Goal: Task Accomplishment & Management: Complete application form

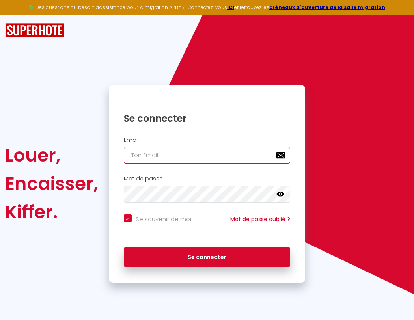
type input "s"
checkbox input "true"
type input "su"
checkbox input "true"
type input "sup"
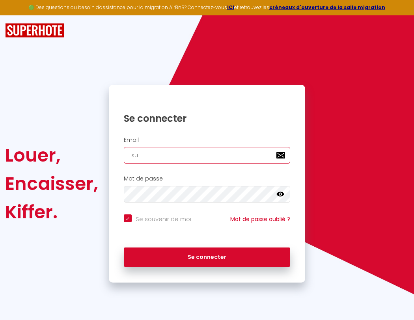
checkbox input "true"
type input "supe"
checkbox input "true"
type input "super"
checkbox input "true"
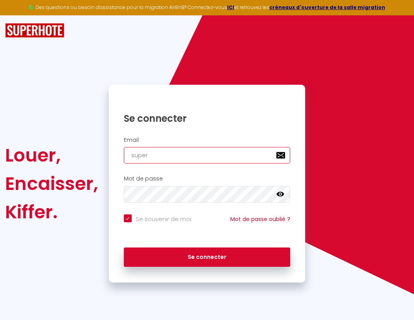
type input "superb"
checkbox input "true"
type input "superbo"
checkbox input "true"
type input "s"
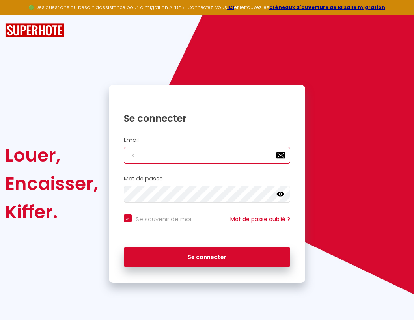
checkbox input "true"
type input "superbor"
checkbox input "true"
type input "su"
checkbox input "true"
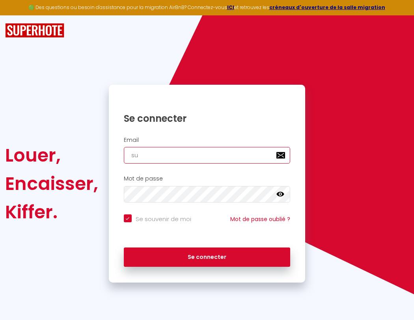
type input "superbord"
checkbox input "true"
type input "sup"
checkbox input "true"
type input "superborde"
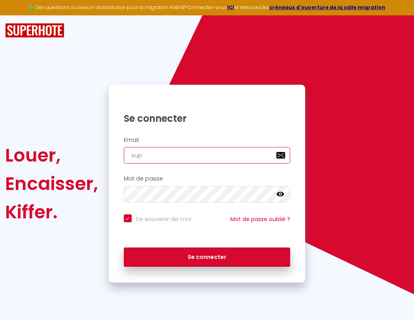
checkbox input "true"
type input "supe"
checkbox input "true"
type input "superbordea"
checkbox input "true"
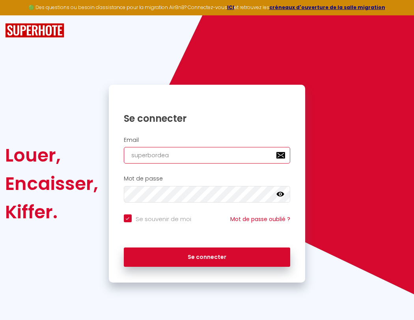
type input "super"
checkbox input "true"
type input "superbordeau"
checkbox input "true"
type input "superb"
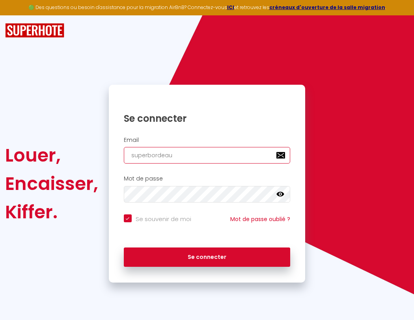
checkbox input "true"
type input "superbordeaux"
checkbox input "true"
type input "superbo"
checkbox input "true"
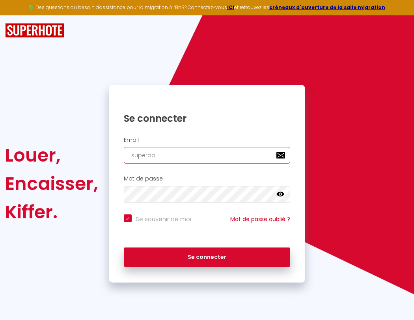
type input "superbordeaux@"
checkbox input "true"
type input "superbor"
checkbox input "true"
type input "s"
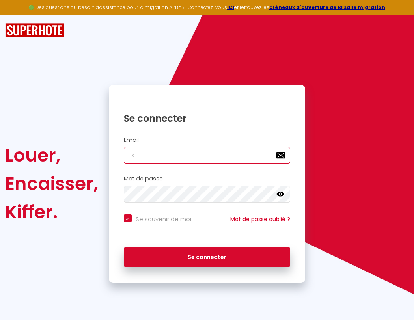
checkbox input "true"
type input "superbordeaux@g"
checkbox input "true"
type input "su"
checkbox input "true"
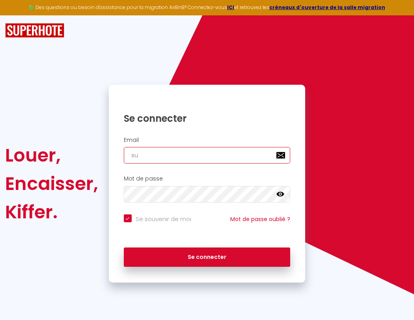
type input "superbordeaux@gm"
checkbox input "true"
type input "sup"
checkbox input "true"
type input "superbordeaux@gma"
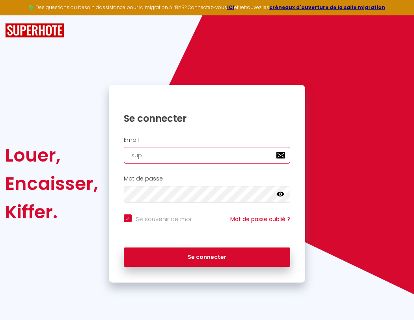
checkbox input "true"
type input "supe"
checkbox input "true"
type input "superbordeaux@gmai"
checkbox input "true"
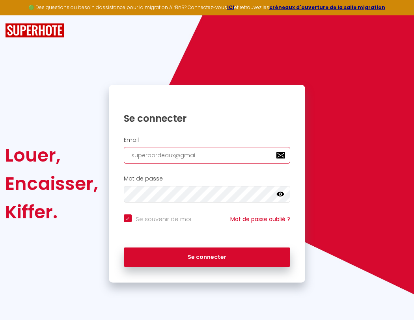
type input "super"
checkbox input "true"
type input "[EMAIL_ADDRESS]"
checkbox input "true"
type input "superb"
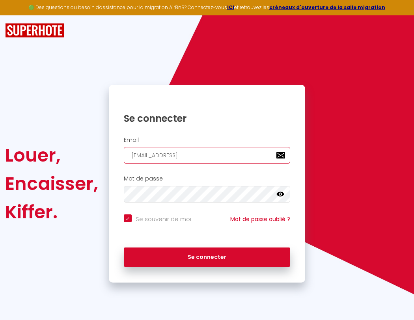
checkbox input "true"
type input "[EMAIL_ADDRESS]."
checkbox input "true"
type input "superbo"
checkbox input "true"
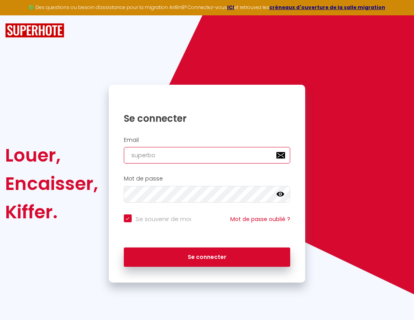
type input "superbordeaux@gmail.c"
checkbox input "true"
type input "superbor"
checkbox input "true"
type input "[EMAIL_ADDRESS][DOMAIN_NAME]"
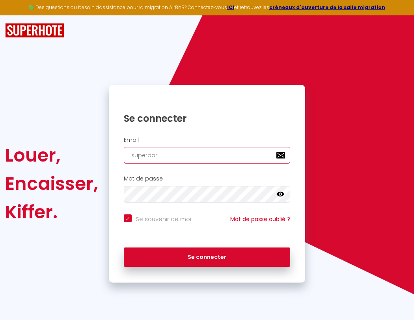
checkbox input "true"
type input "superbord"
checkbox input "true"
type input "superborde"
checkbox input "true"
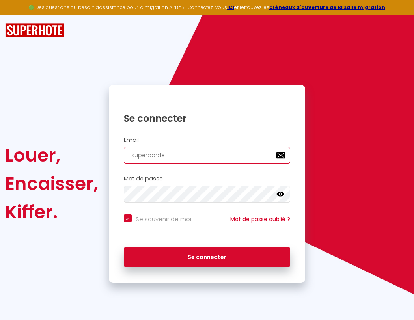
type input "superbordea"
checkbox input "true"
